Goal: Obtain resource: Obtain resource

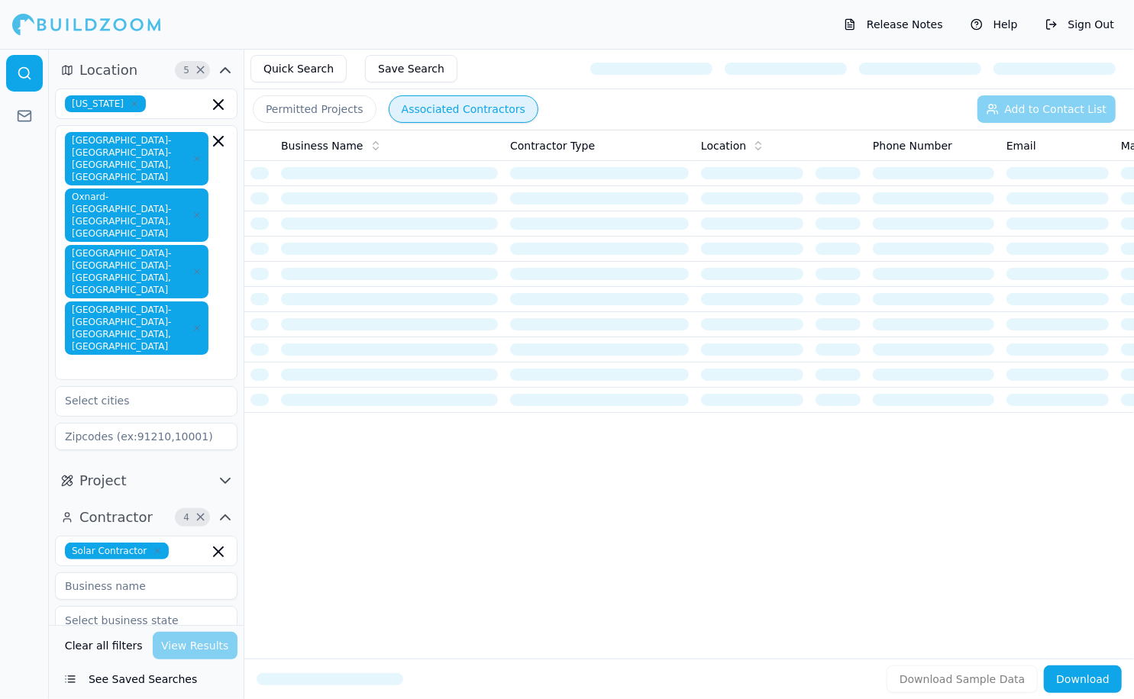
click at [195, 267] on icon "button" at bounding box center [196, 271] width 9 height 9
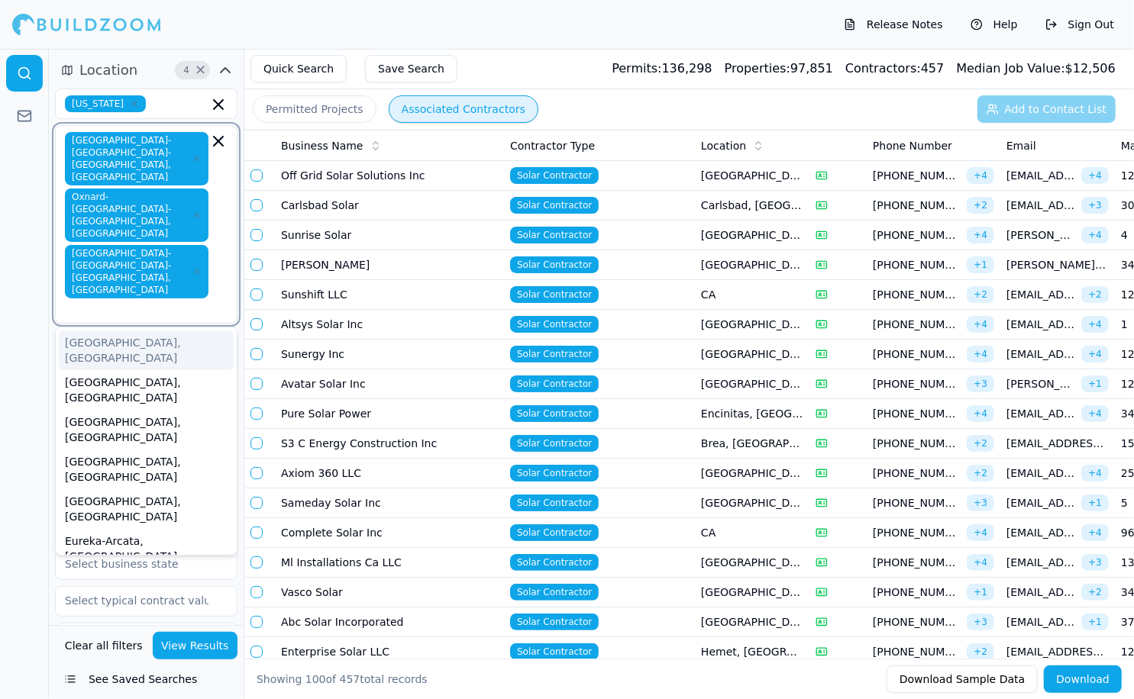
click at [197, 213] on icon "button" at bounding box center [197, 215] width 5 height 5
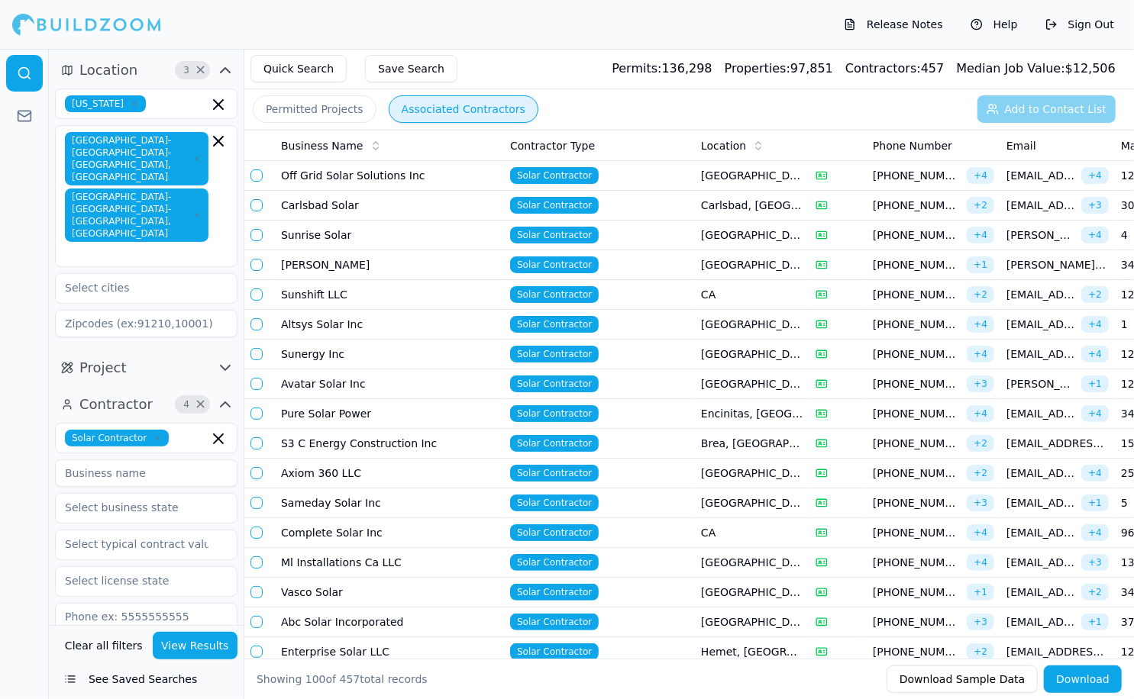
click at [10, 443] on div at bounding box center [24, 374] width 49 height 650
click at [220, 430] on icon "button" at bounding box center [218, 439] width 18 height 18
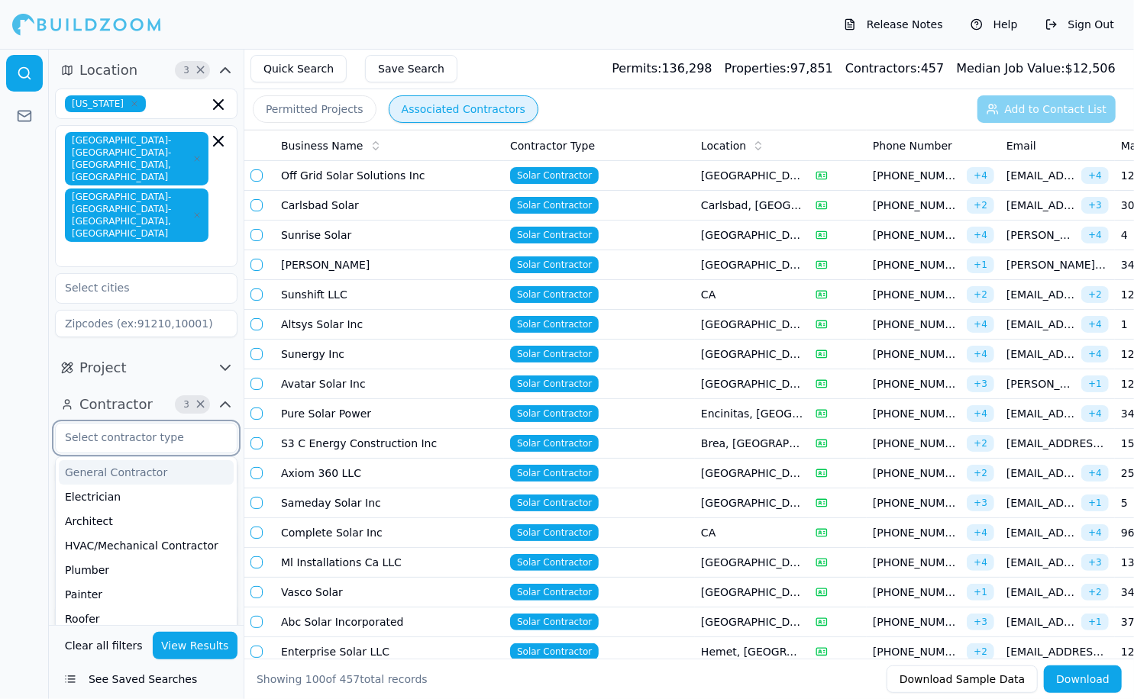
click at [153, 460] on div "General Contractor" at bounding box center [146, 472] width 175 height 24
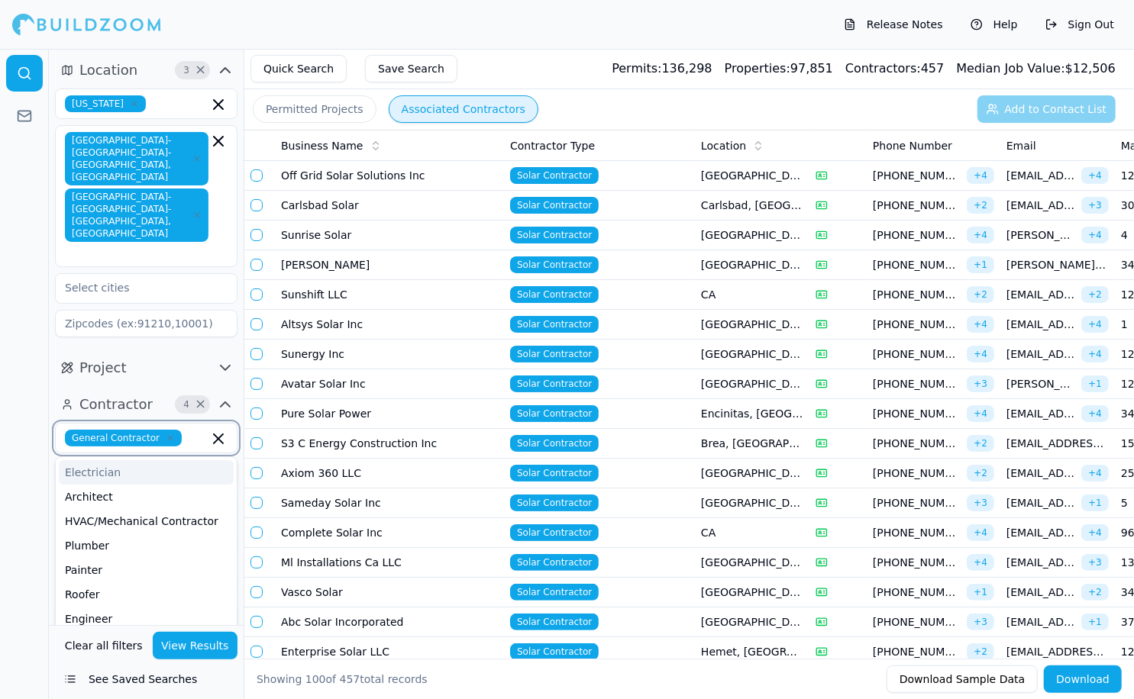
click at [139, 460] on div "Electrician" at bounding box center [146, 472] width 175 height 24
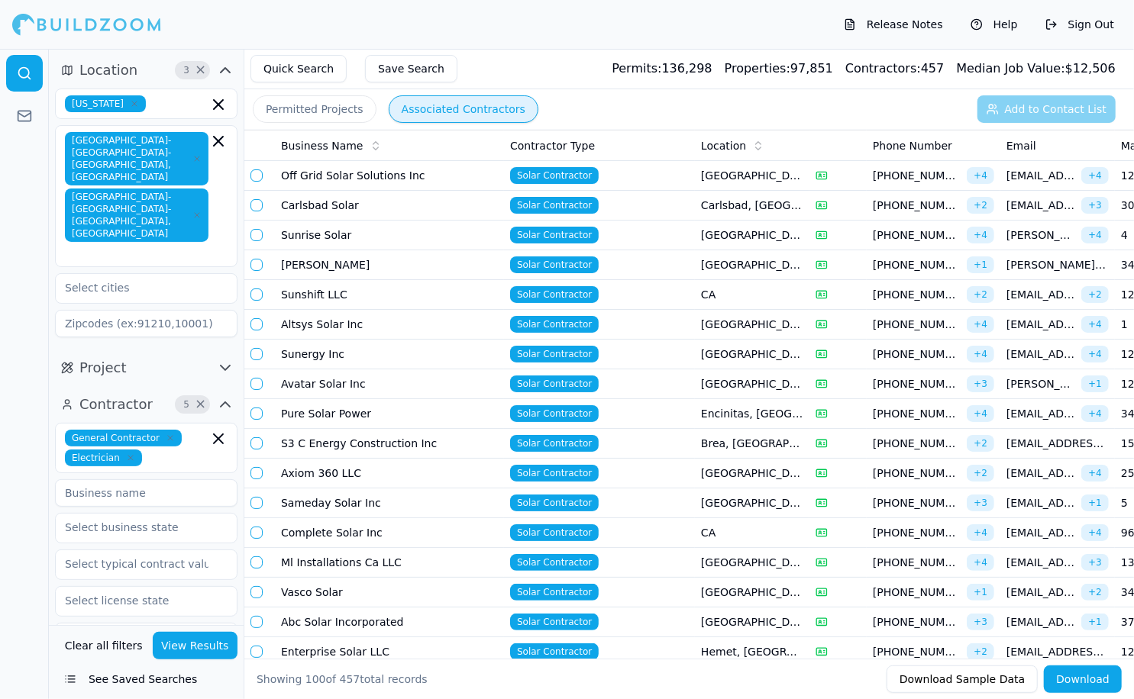
click at [26, 443] on div at bounding box center [24, 374] width 49 height 650
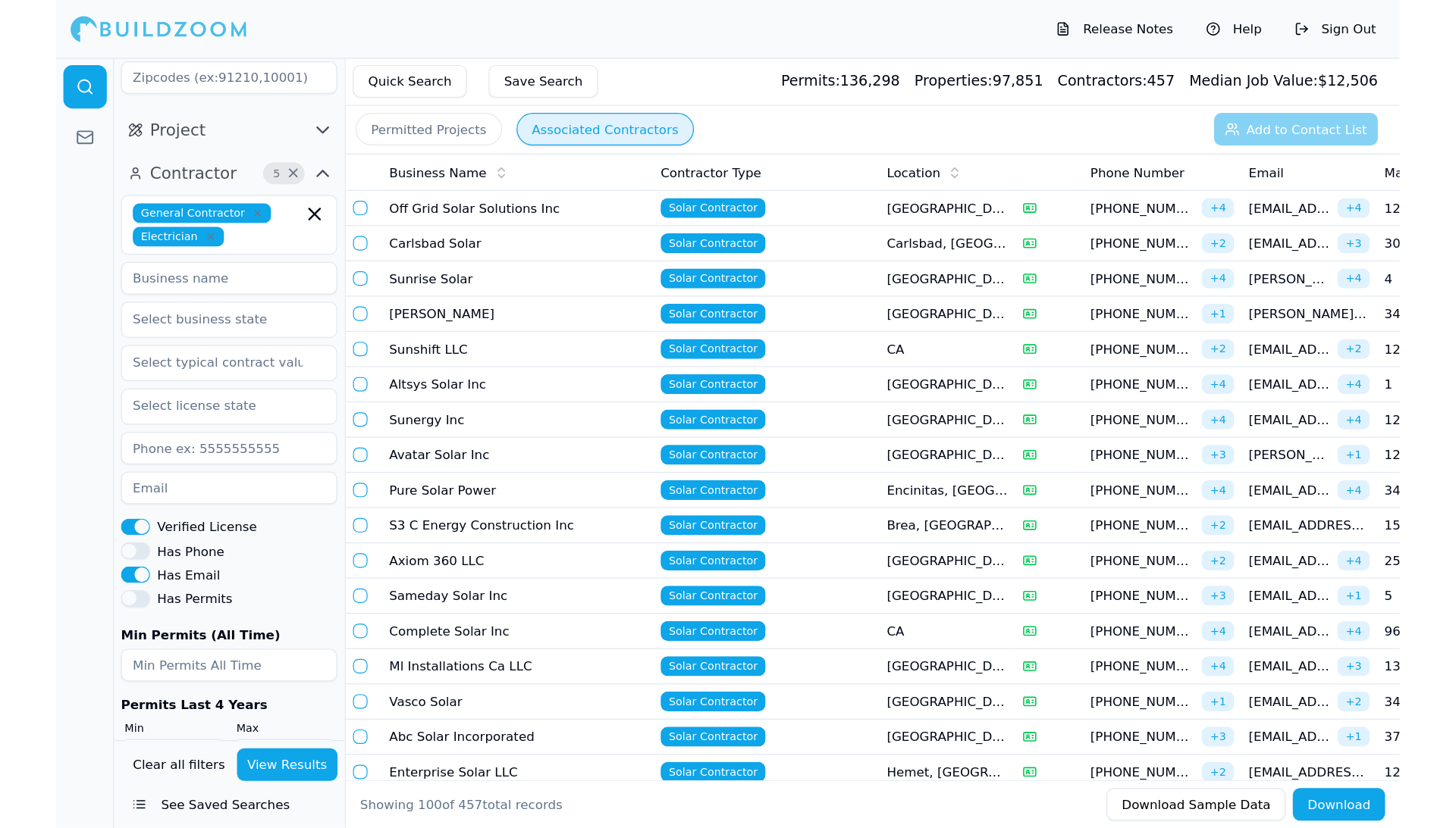
scroll to position [255, 0]
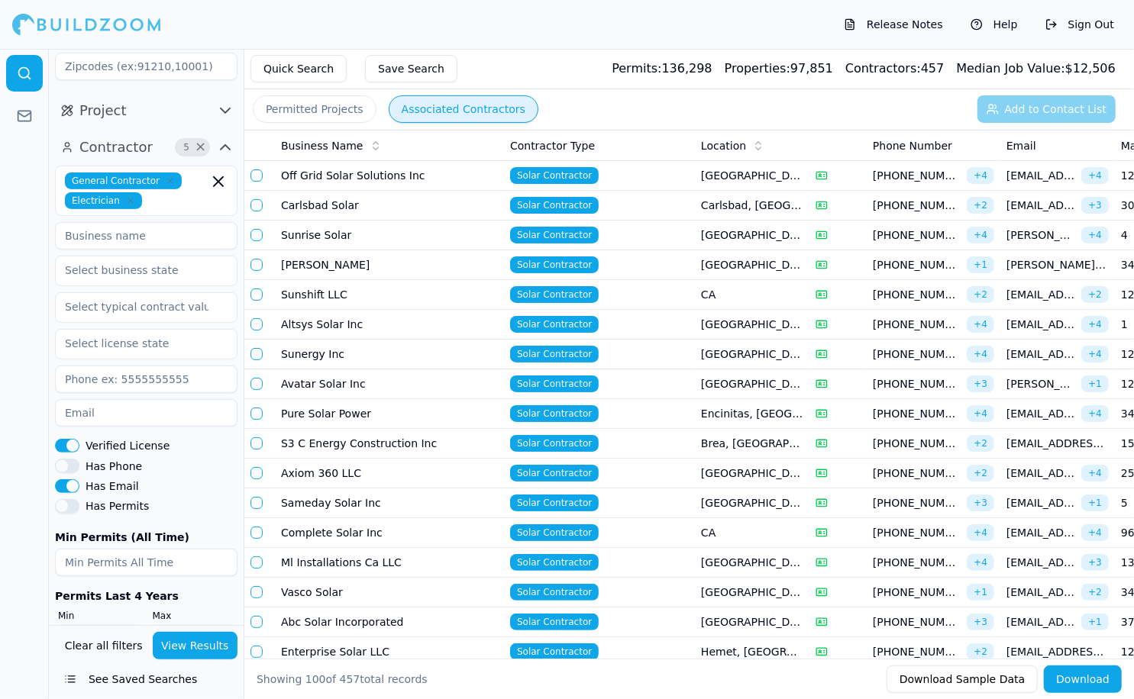
click at [197, 625] on input "300" at bounding box center [194, 638] width 89 height 27
type input "3"
click at [71, 625] on input "number" at bounding box center [99, 638] width 89 height 27
click at [188, 645] on button "View Results" at bounding box center [195, 645] width 85 height 27
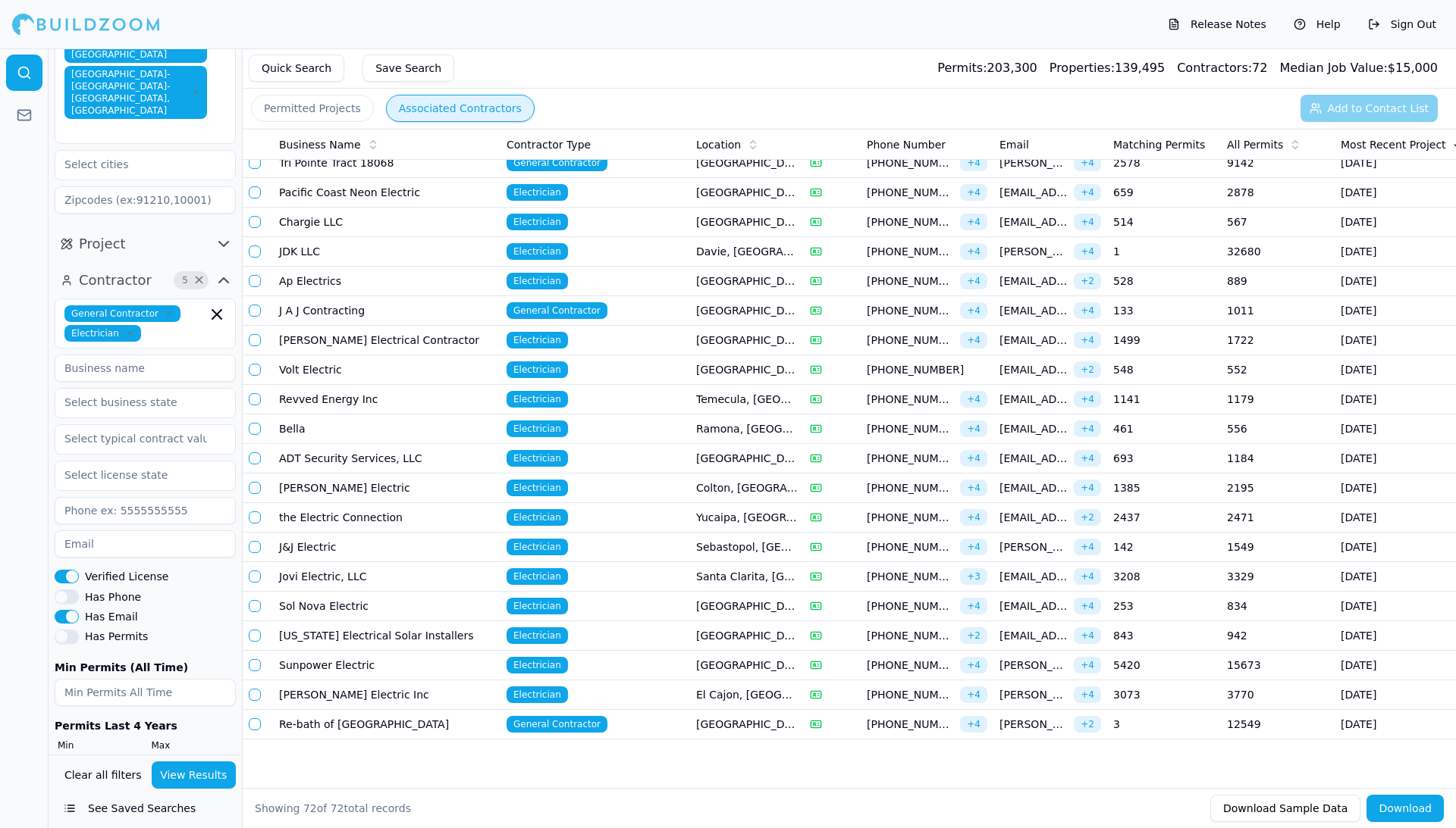
scroll to position [1619, 0]
click at [1125, 694] on button "Download" at bounding box center [1405, 808] width 77 height 27
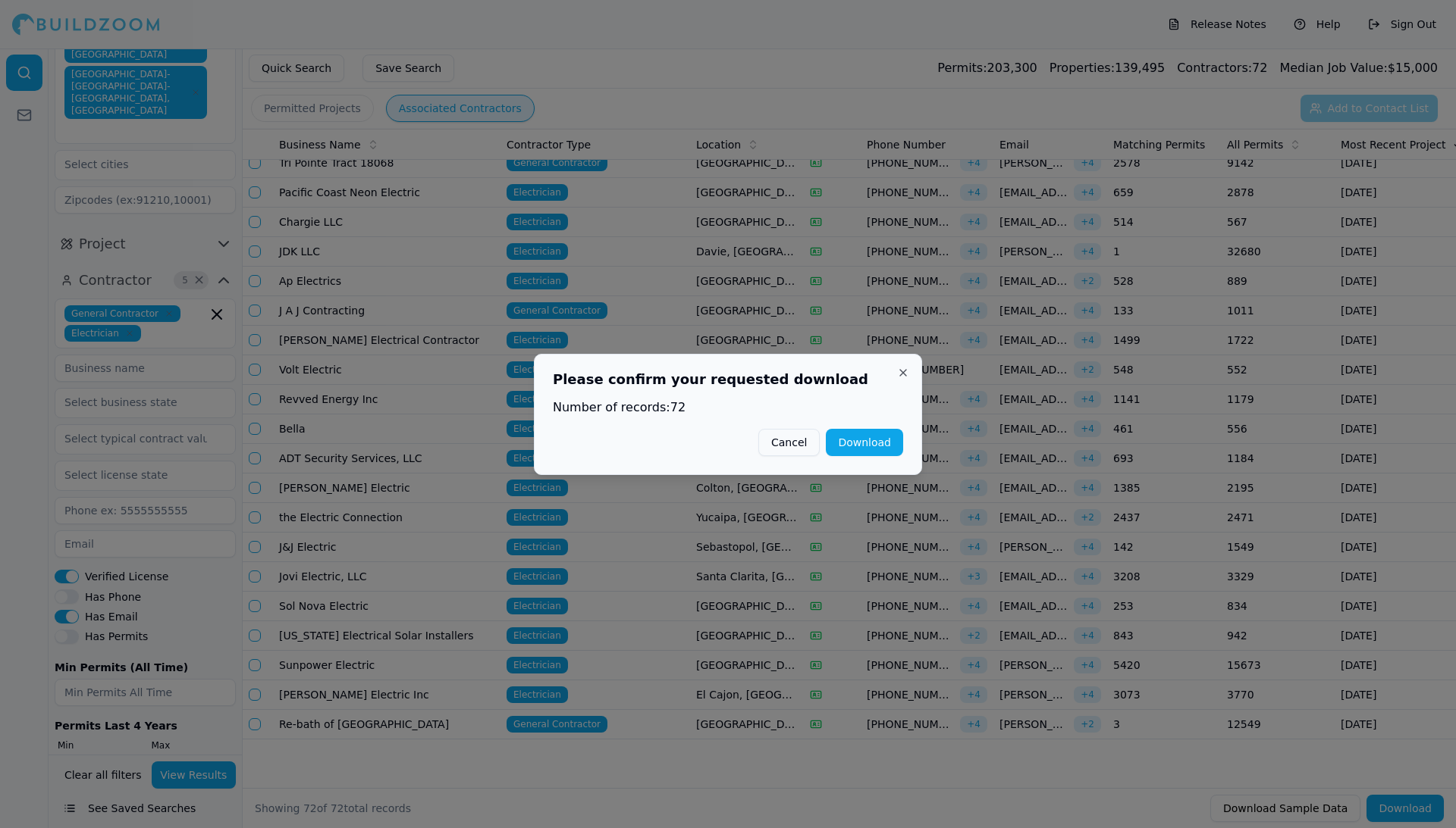
click at [870, 434] on button "Download" at bounding box center [864, 442] width 77 height 27
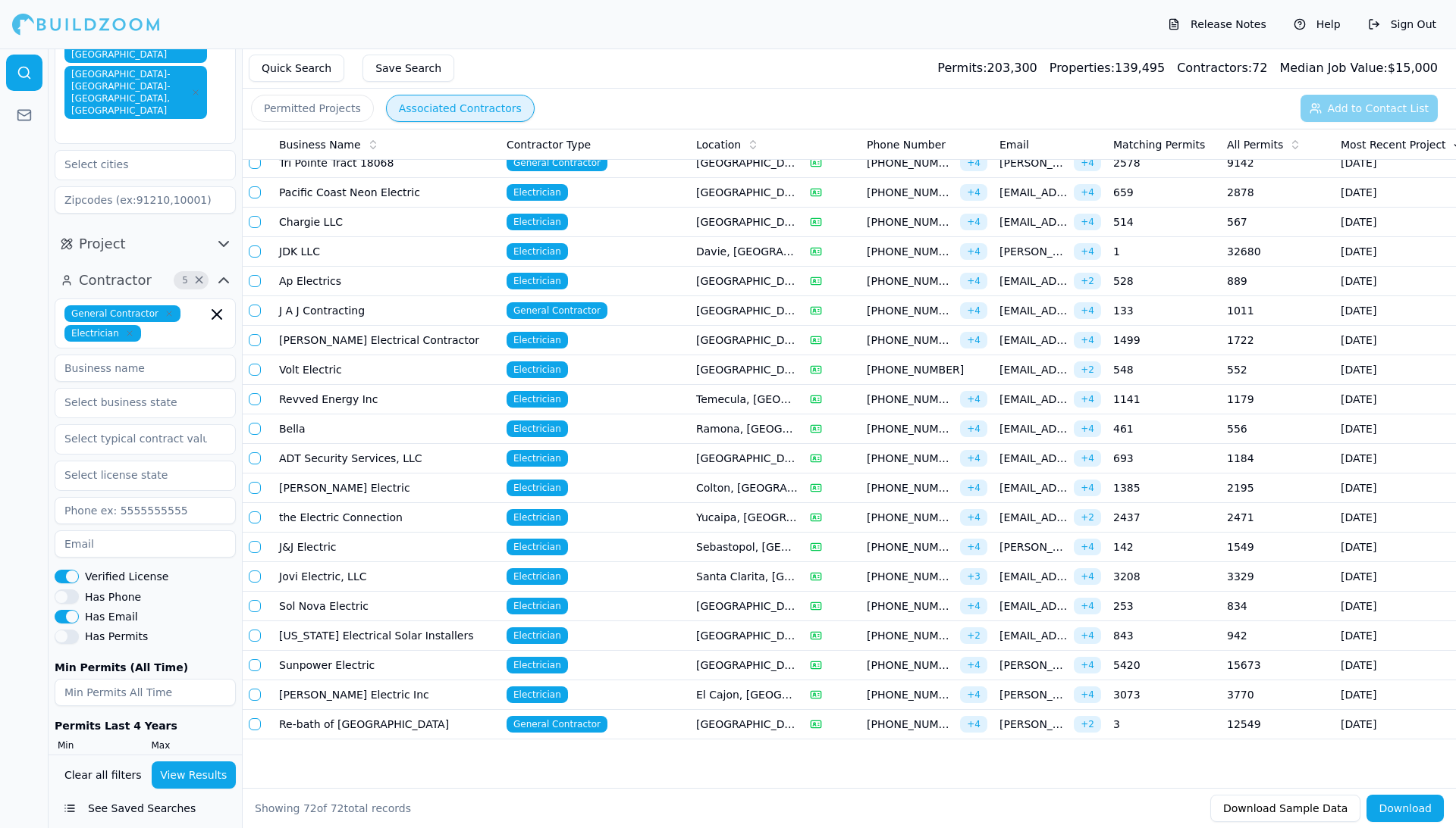
click at [103, 694] on input "500" at bounding box center [98, 767] width 88 height 27
type input "5"
type input "300"
click at [188, 694] on button "View Results" at bounding box center [194, 774] width 84 height 27
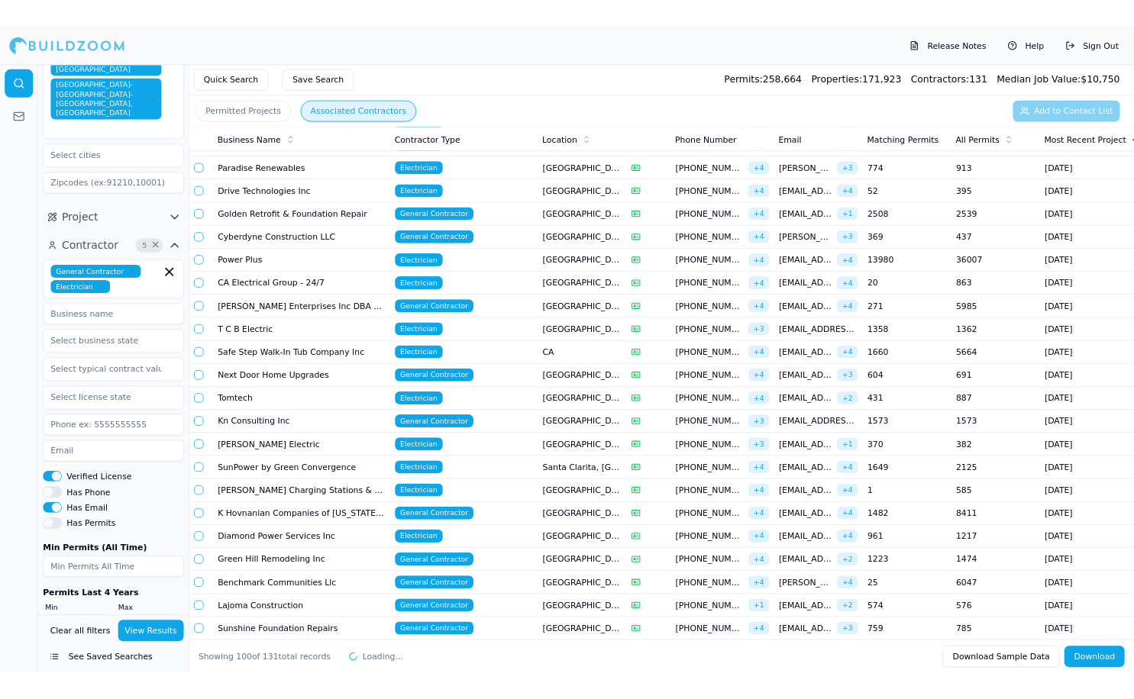
scroll to position [2486, 0]
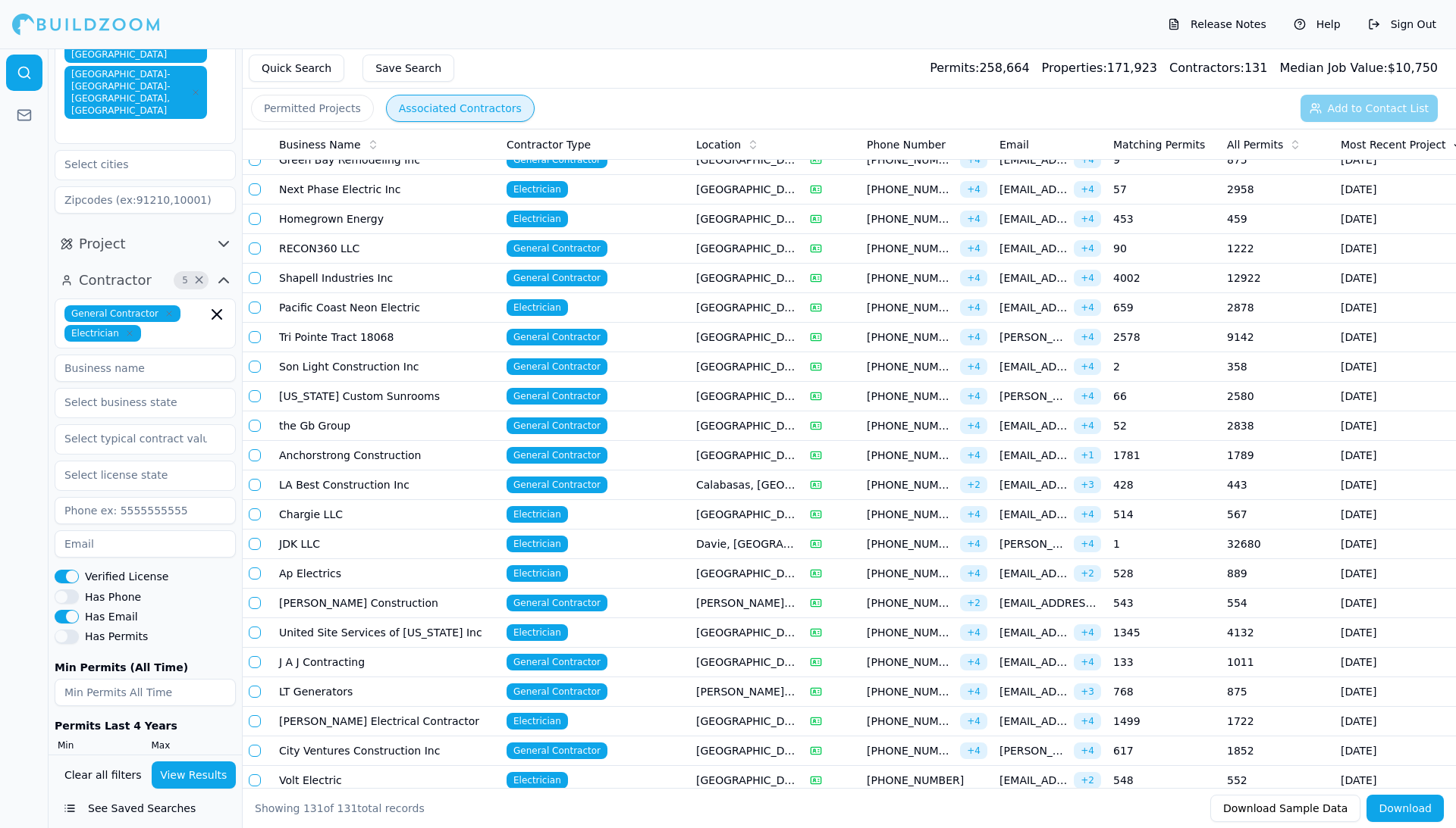
click at [1125, 694] on button "Download" at bounding box center [1405, 808] width 77 height 27
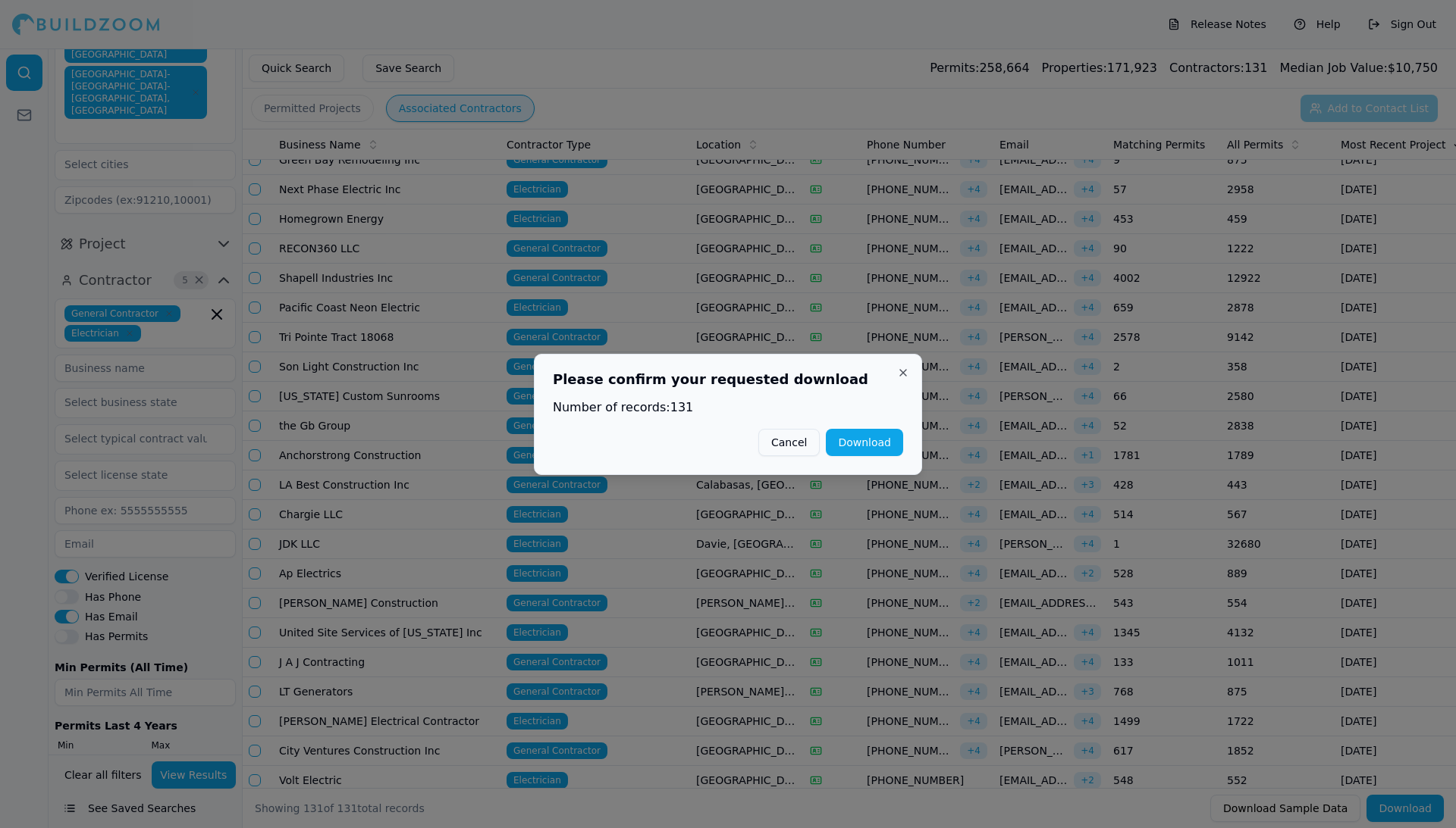
click at [866, 434] on button "Download" at bounding box center [864, 442] width 77 height 27
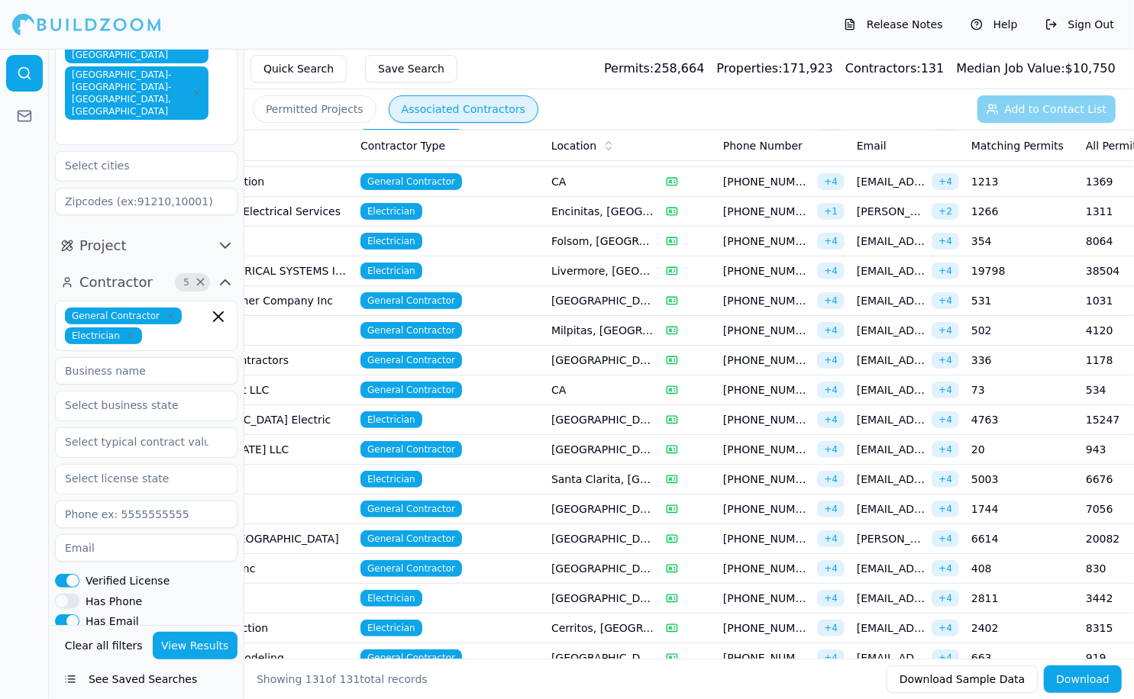
scroll to position [175, 0]
